Goal: Task Accomplishment & Management: Complete application form

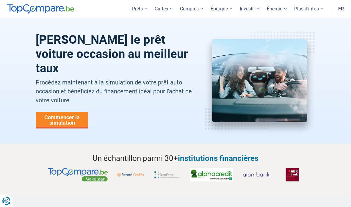
click at [54, 118] on link "Commencer la simulation" at bounding box center [62, 120] width 53 height 17
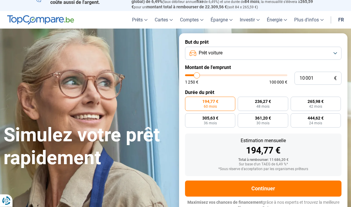
scroll to position [9, 0]
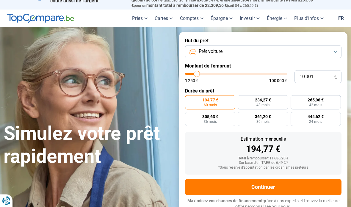
click at [329, 50] on button "Prêt voiture" at bounding box center [263, 51] width 156 height 13
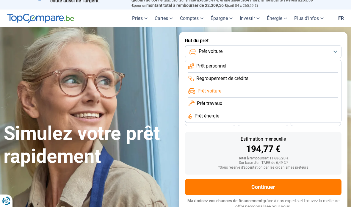
click at [227, 90] on li "Prêt voiture" at bounding box center [263, 91] width 150 height 12
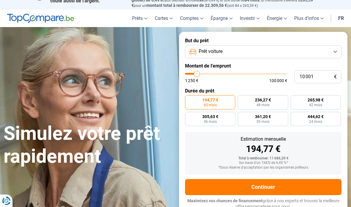
type input "8000"
click at [195, 75] on input "range" at bounding box center [236, 74] width 102 height 2
type input "8 000"
radio input "true"
click at [322, 76] on input "8 000" at bounding box center [317, 76] width 47 height 13
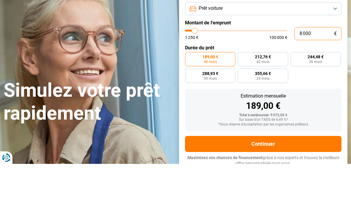
type input "800"
type input "1250"
type input "80"
type input "1250"
type input "8"
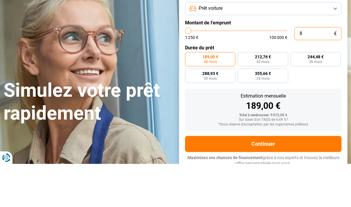
type input "1250"
type input "0"
type input "1250"
type input "1"
type input "1250"
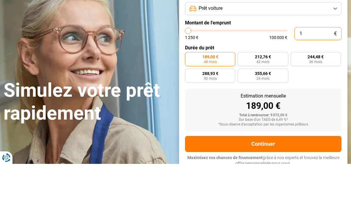
type input "15"
type input "1250"
type input "150"
type input "1250"
type input "1 500"
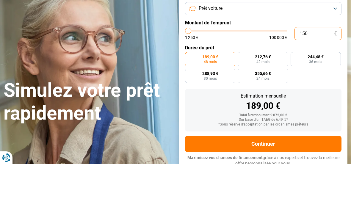
type input "1500"
type input "15 000"
type input "15000"
radio input "false"
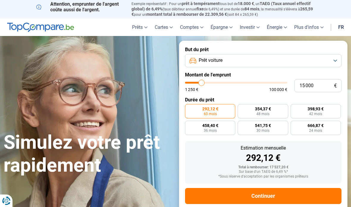
scroll to position [2, 0]
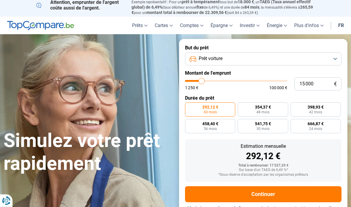
click at [284, 189] on button "Continuer" at bounding box center [263, 194] width 156 height 16
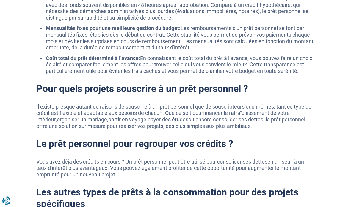
scroll to position [712, 0]
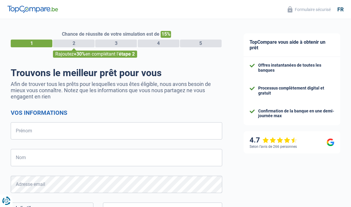
select select "32"
